Goal: Information Seeking & Learning: Learn about a topic

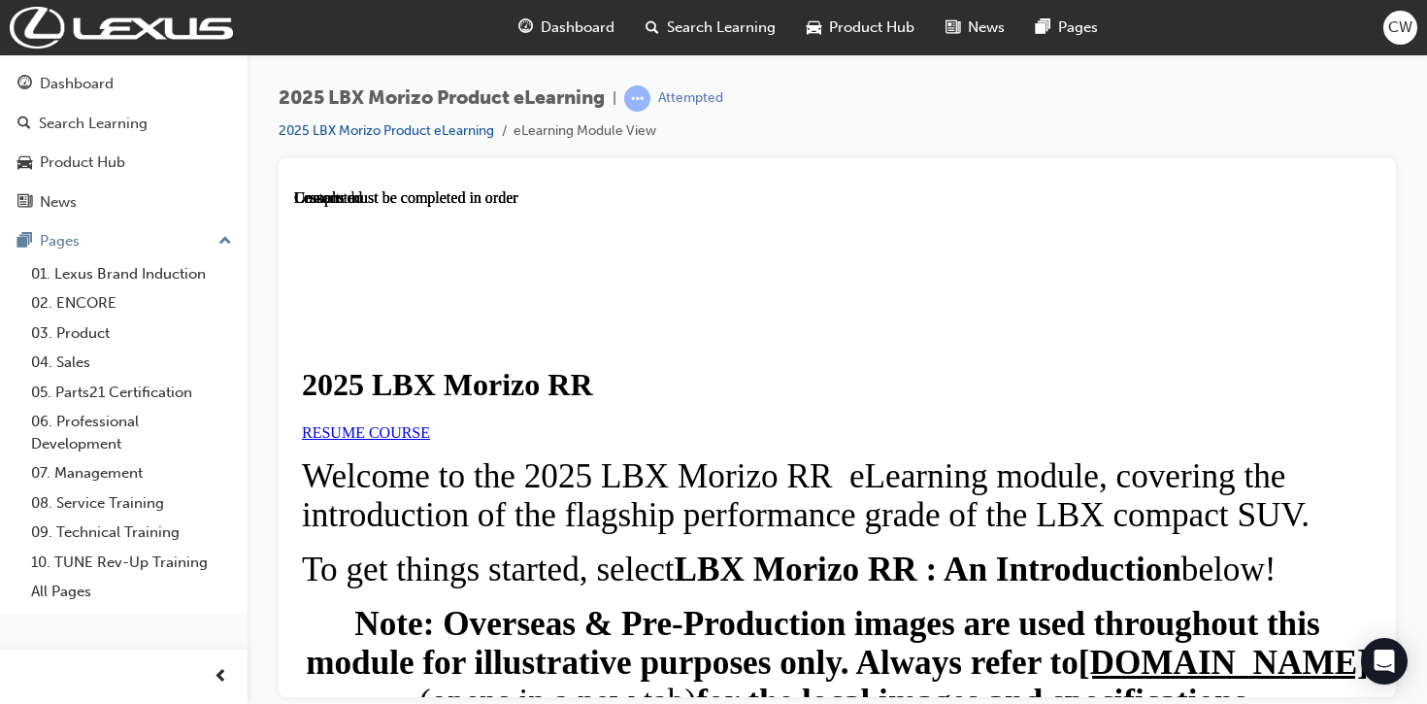
scroll to position [866, 0]
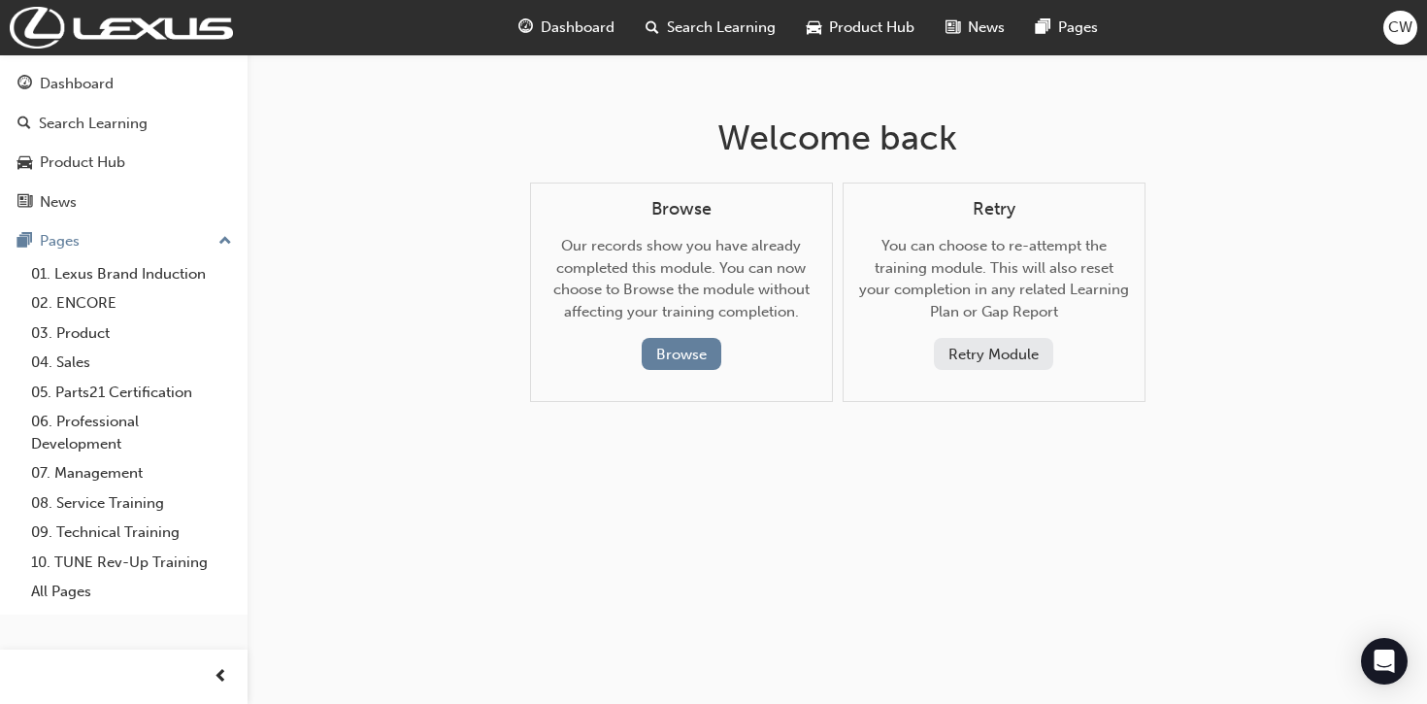
click at [977, 349] on button "Retry Module" at bounding box center [993, 354] width 119 height 32
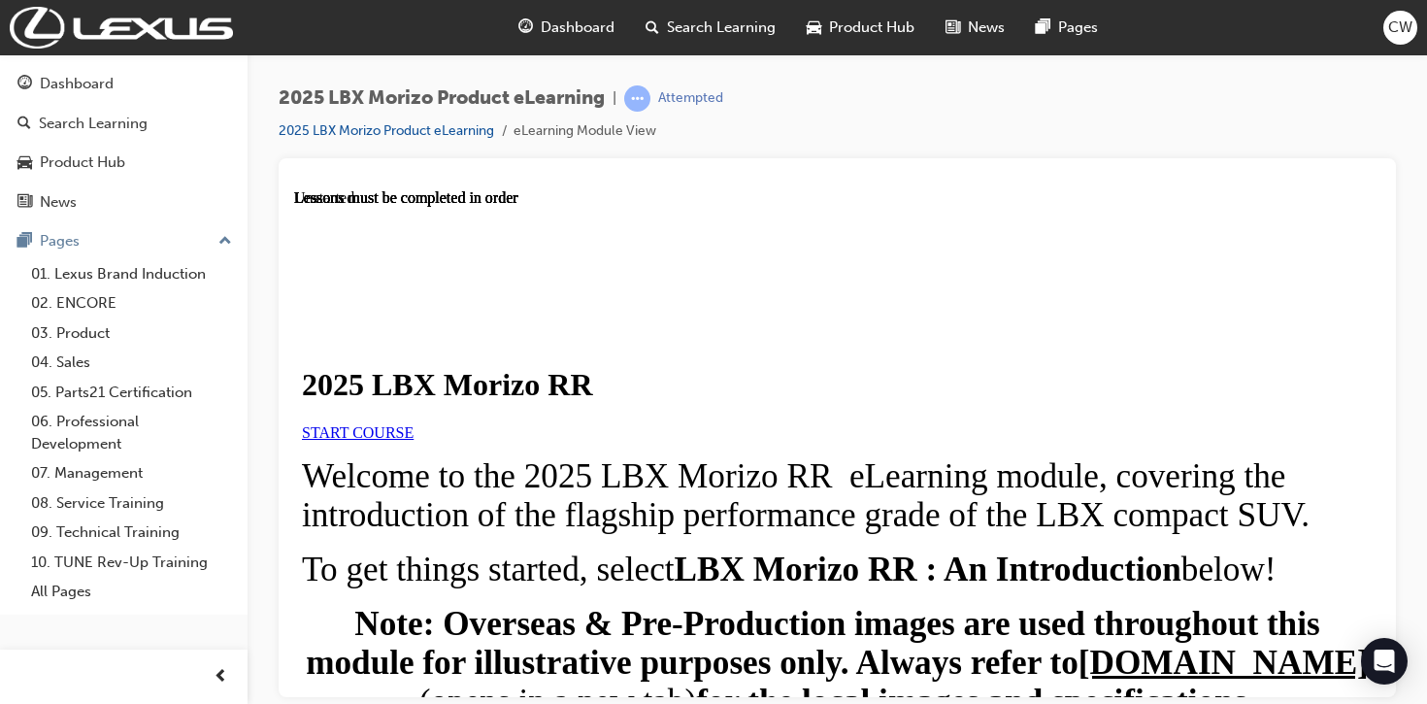
scroll to position [866, 0]
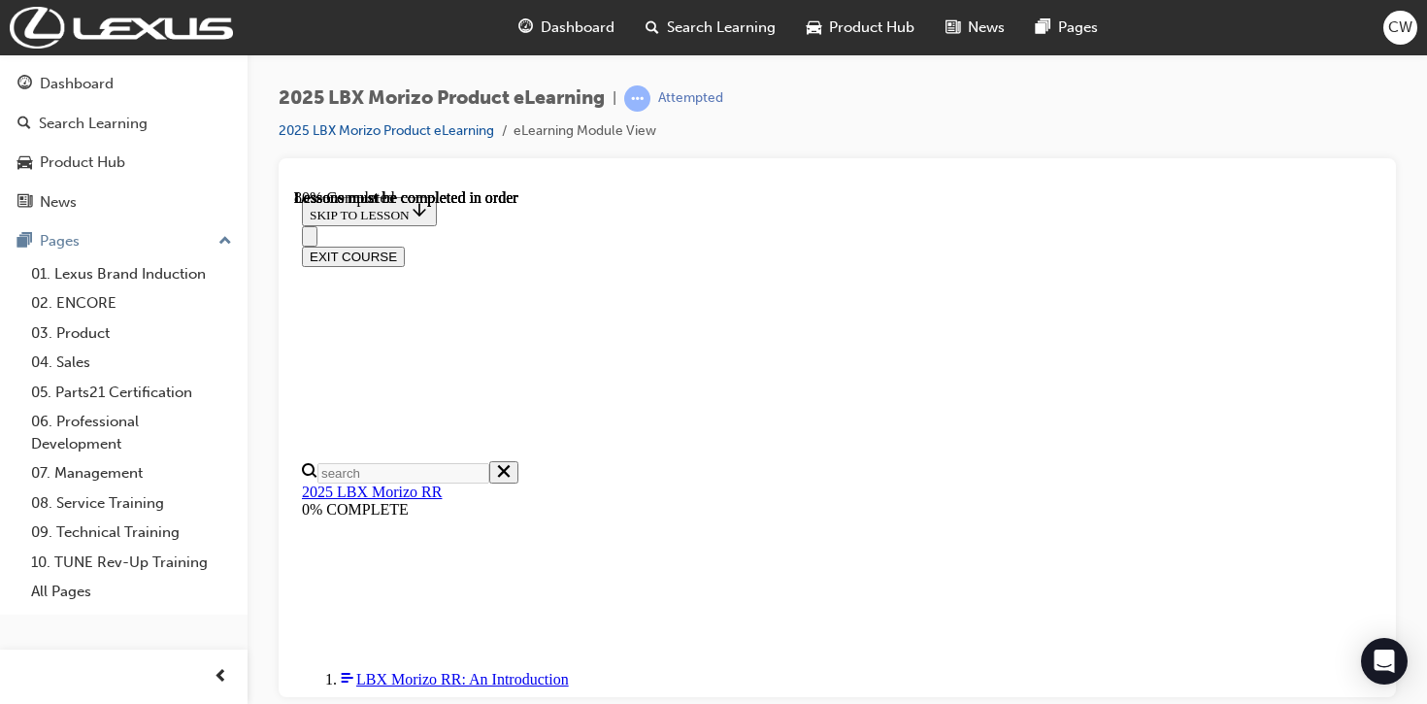
scroll to position [1245, 0]
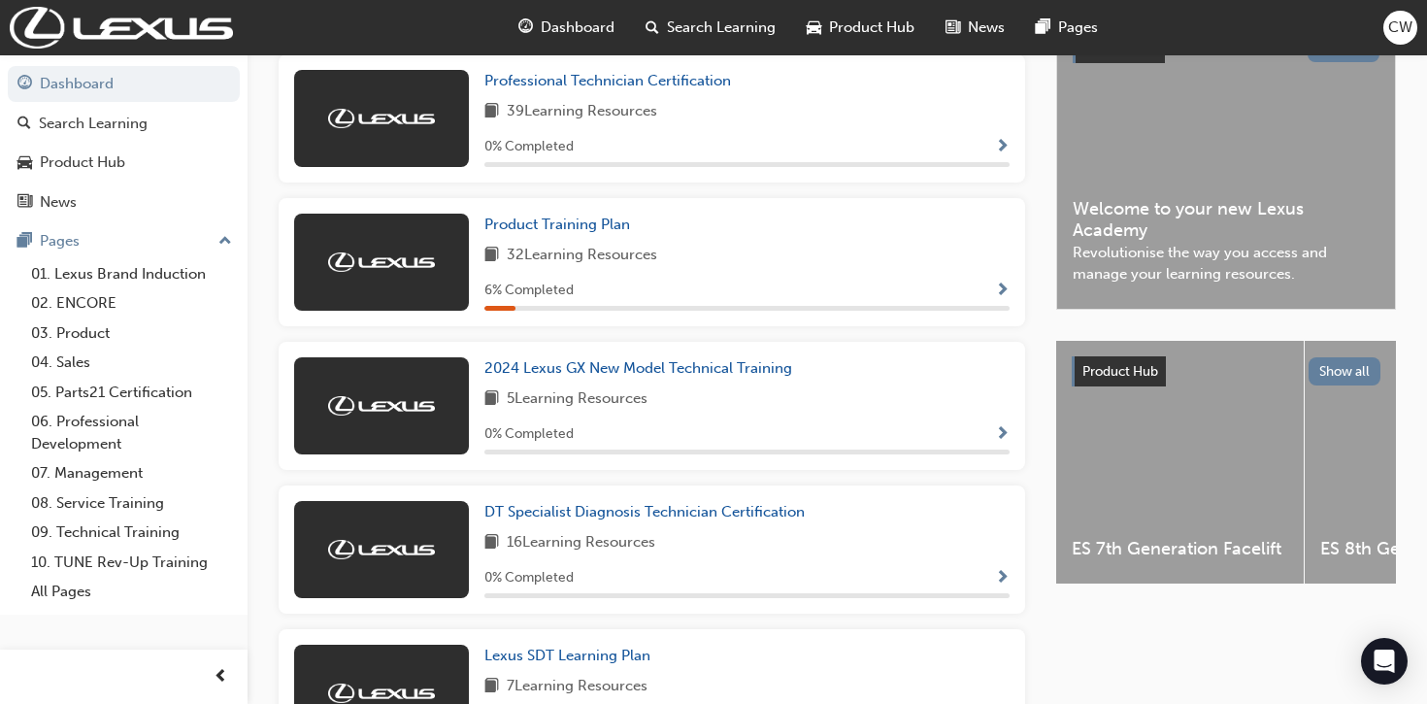
scroll to position [458, 0]
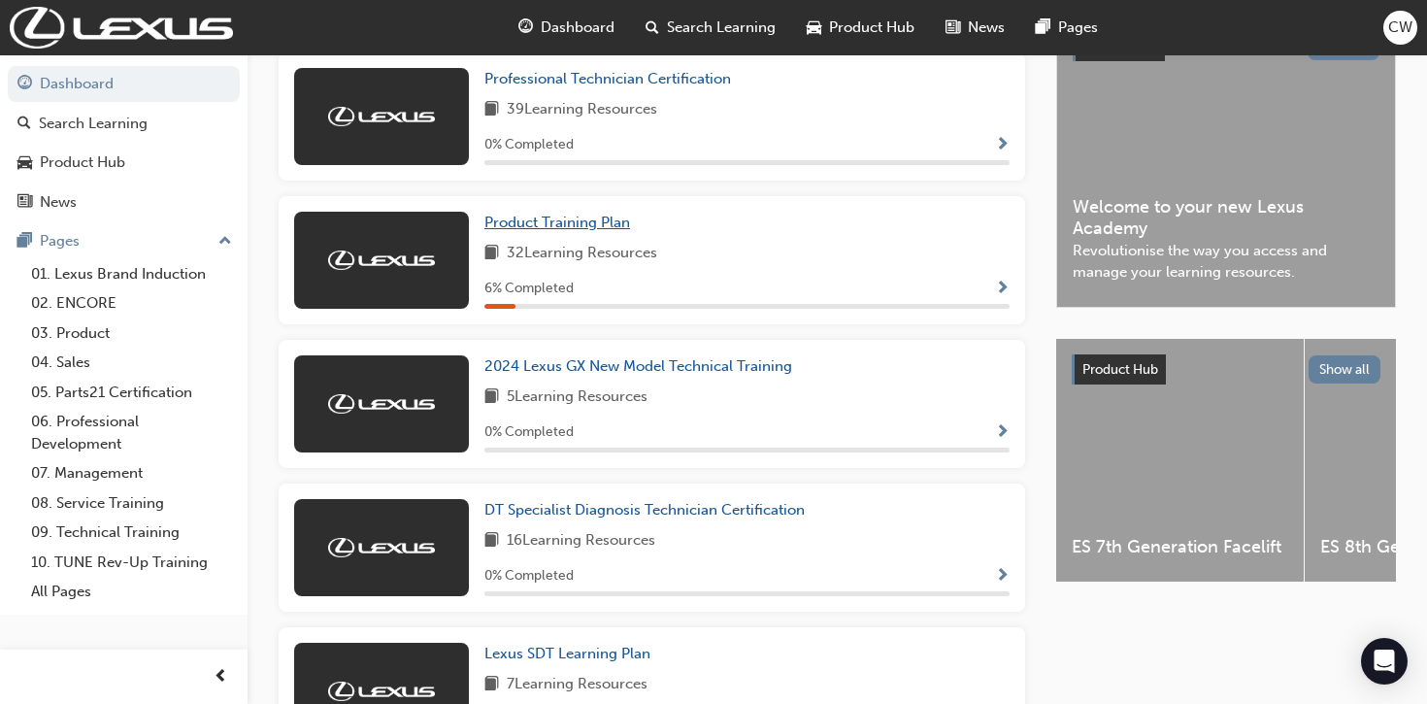
click at [550, 229] on span "Product Training Plan" at bounding box center [557, 222] width 146 height 17
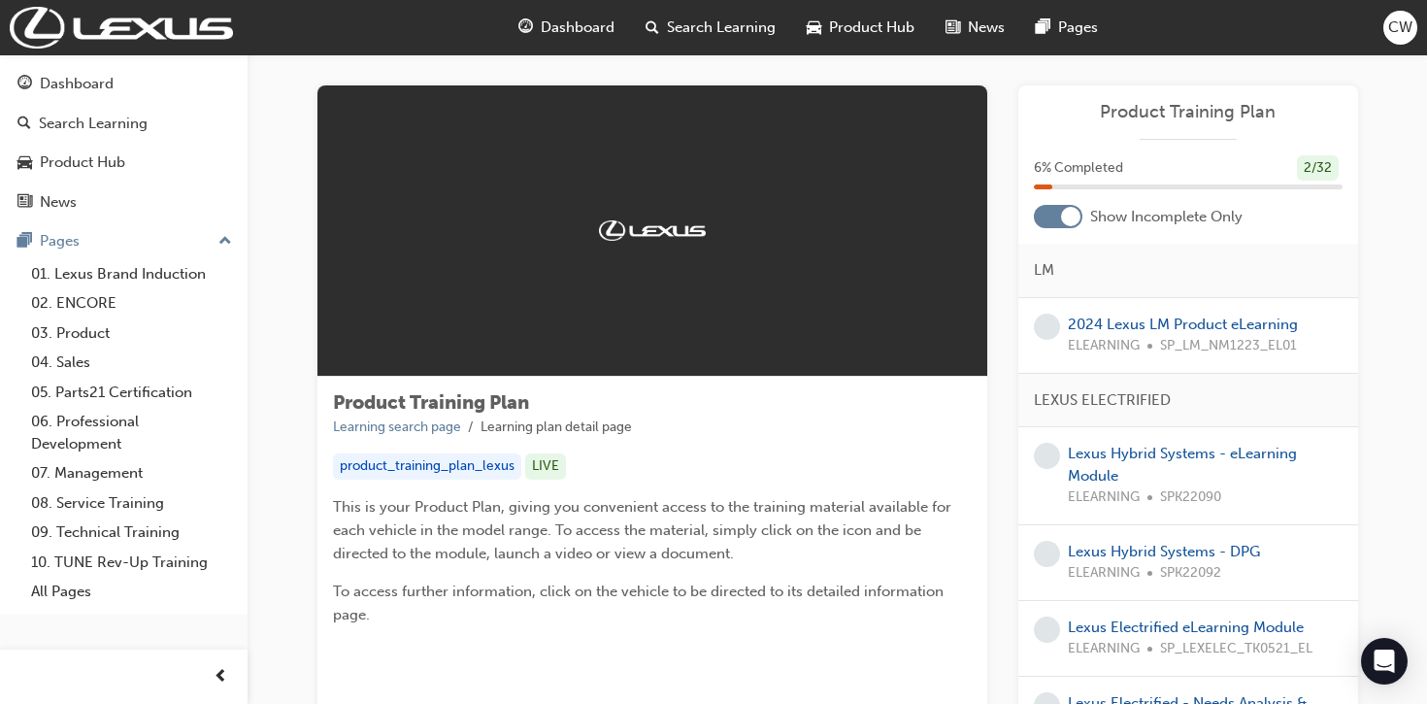
scroll to position [18, 0]
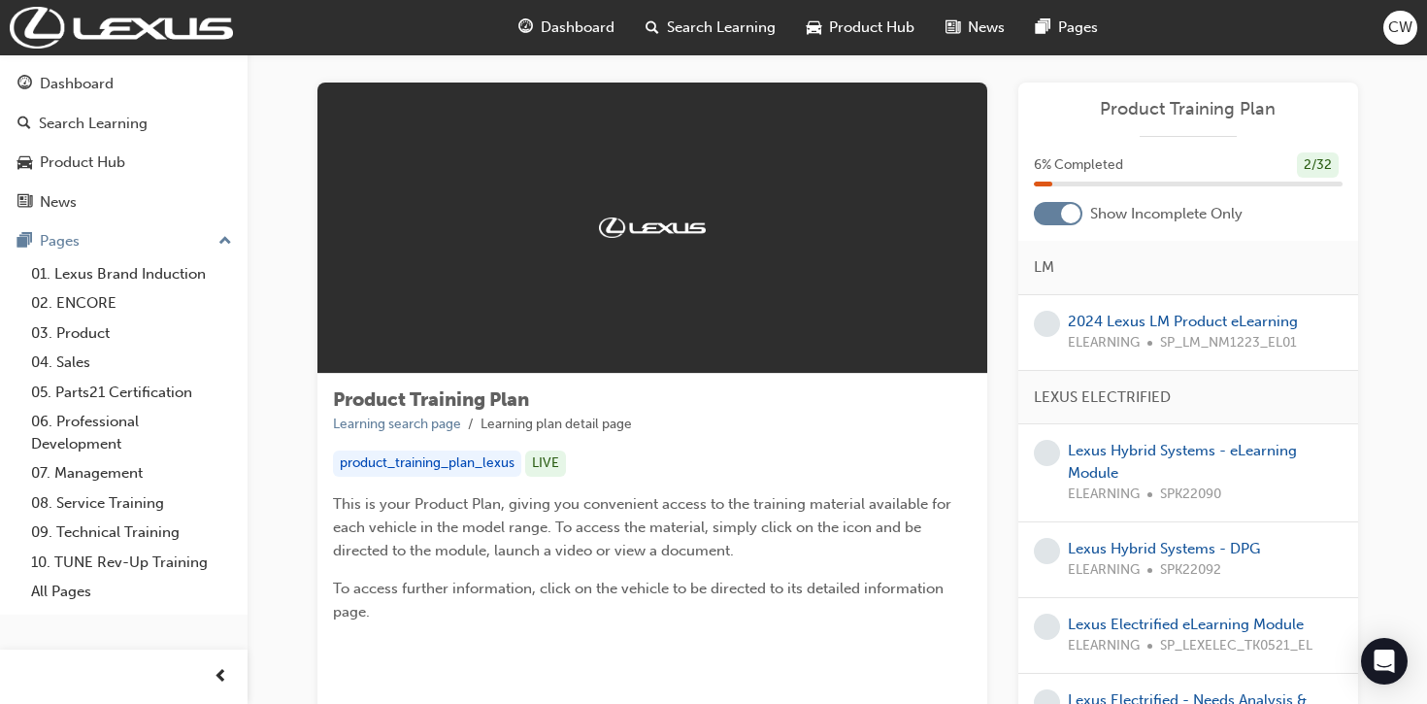
click at [1059, 207] on div at bounding box center [1058, 213] width 49 height 23
click at [1056, 207] on div at bounding box center [1058, 213] width 49 height 23
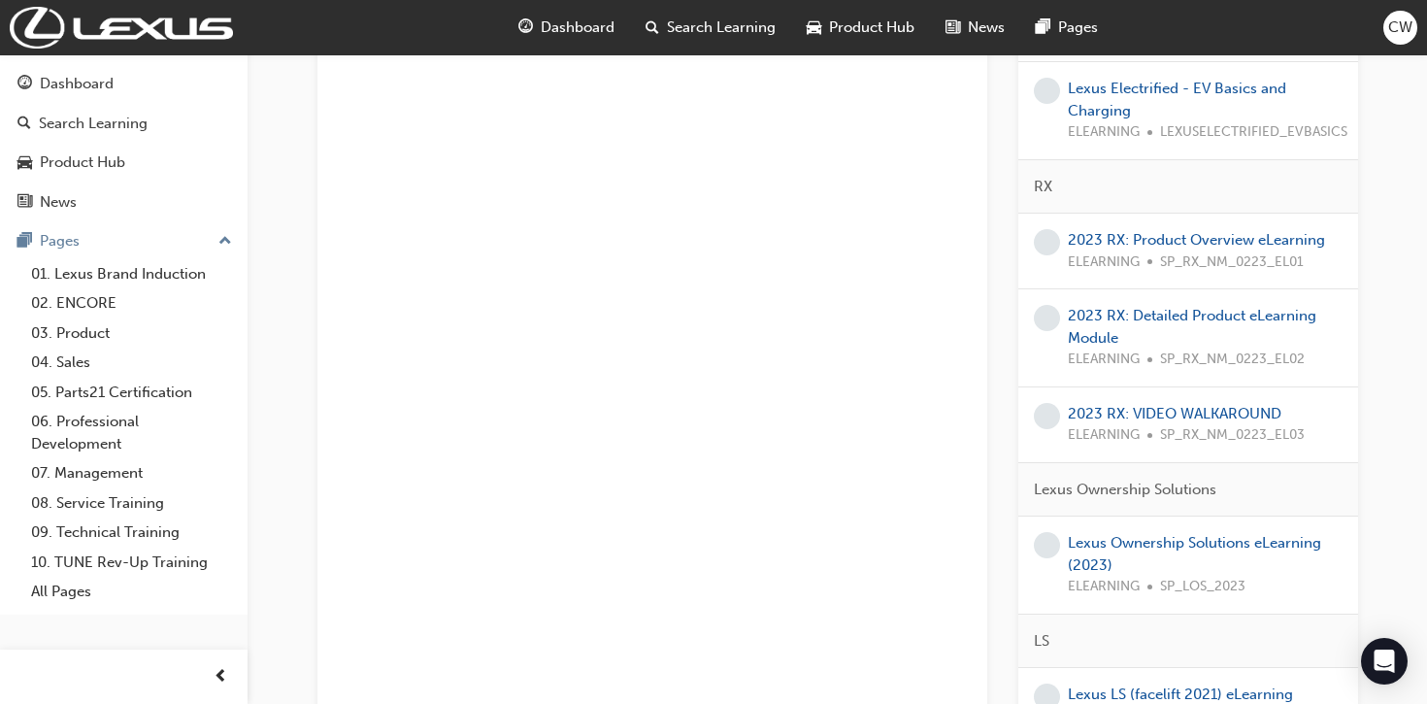
scroll to position [0, 0]
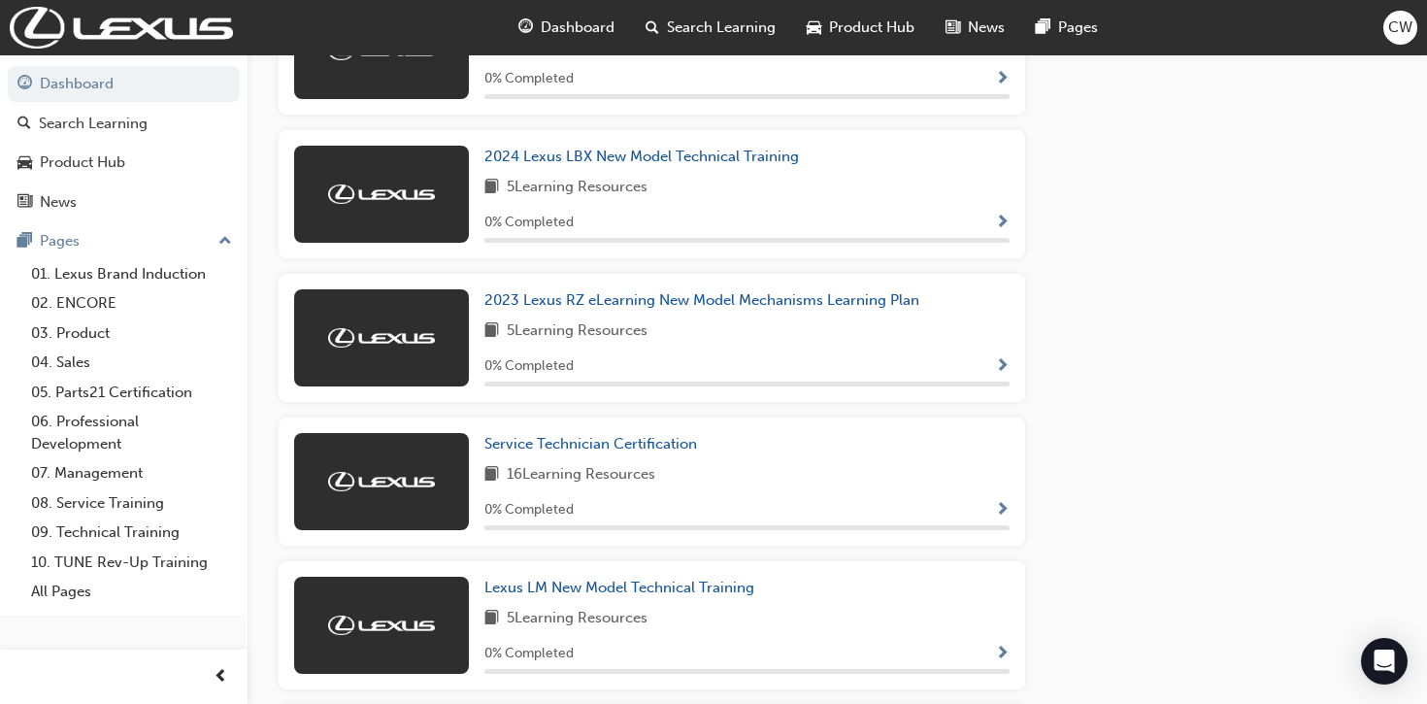
scroll to position [1101, 0]
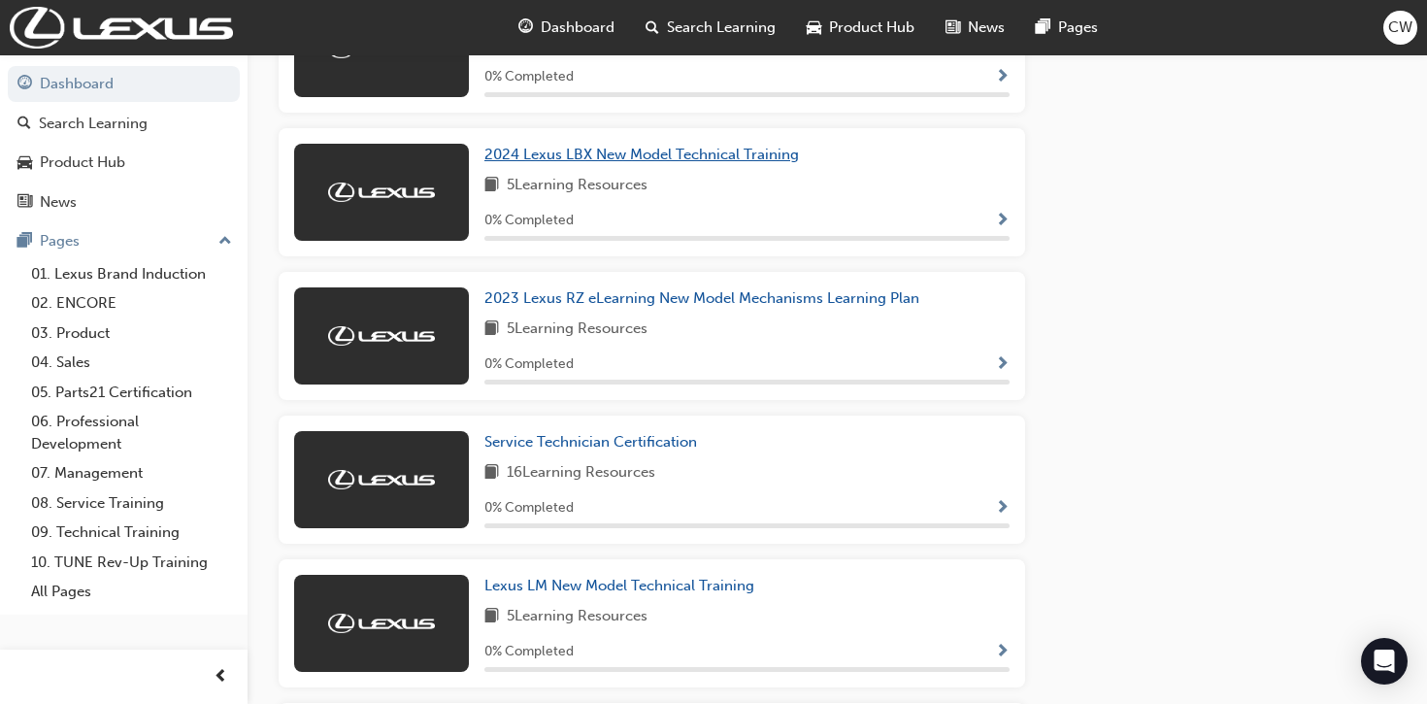
click at [553, 162] on span "2024 Lexus LBX New Model Technical Training" at bounding box center [641, 154] width 315 height 17
